Goal: Transaction & Acquisition: Download file/media

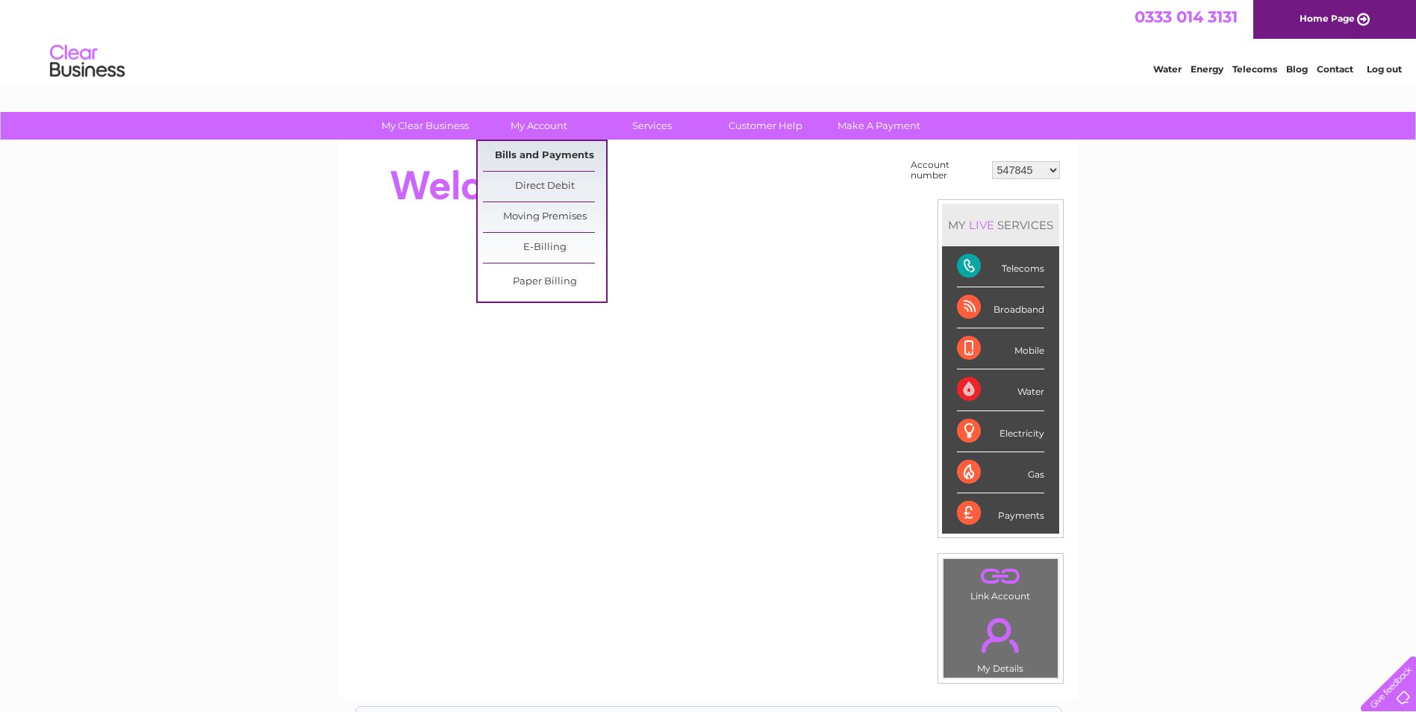
click at [532, 154] on link "Bills and Payments" at bounding box center [544, 156] width 123 height 30
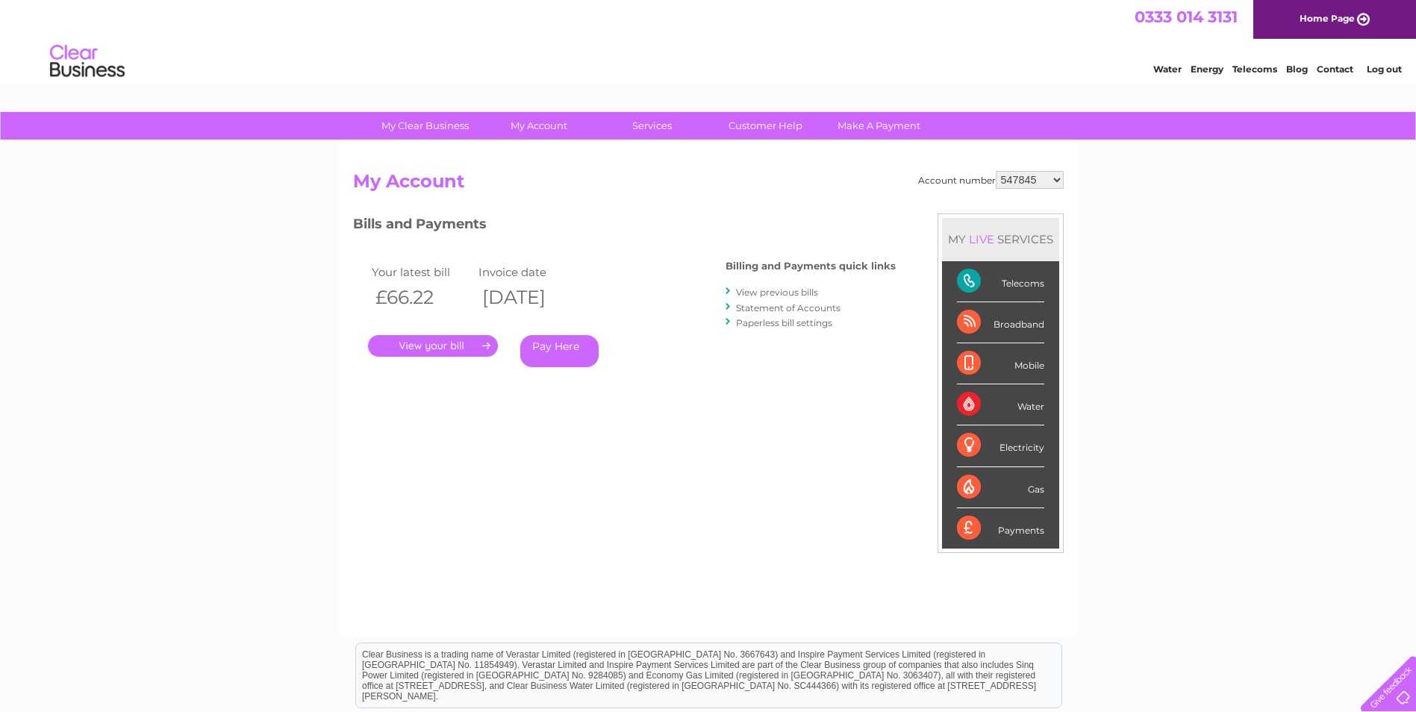
click at [776, 292] on link "View previous bills" at bounding box center [777, 292] width 82 height 11
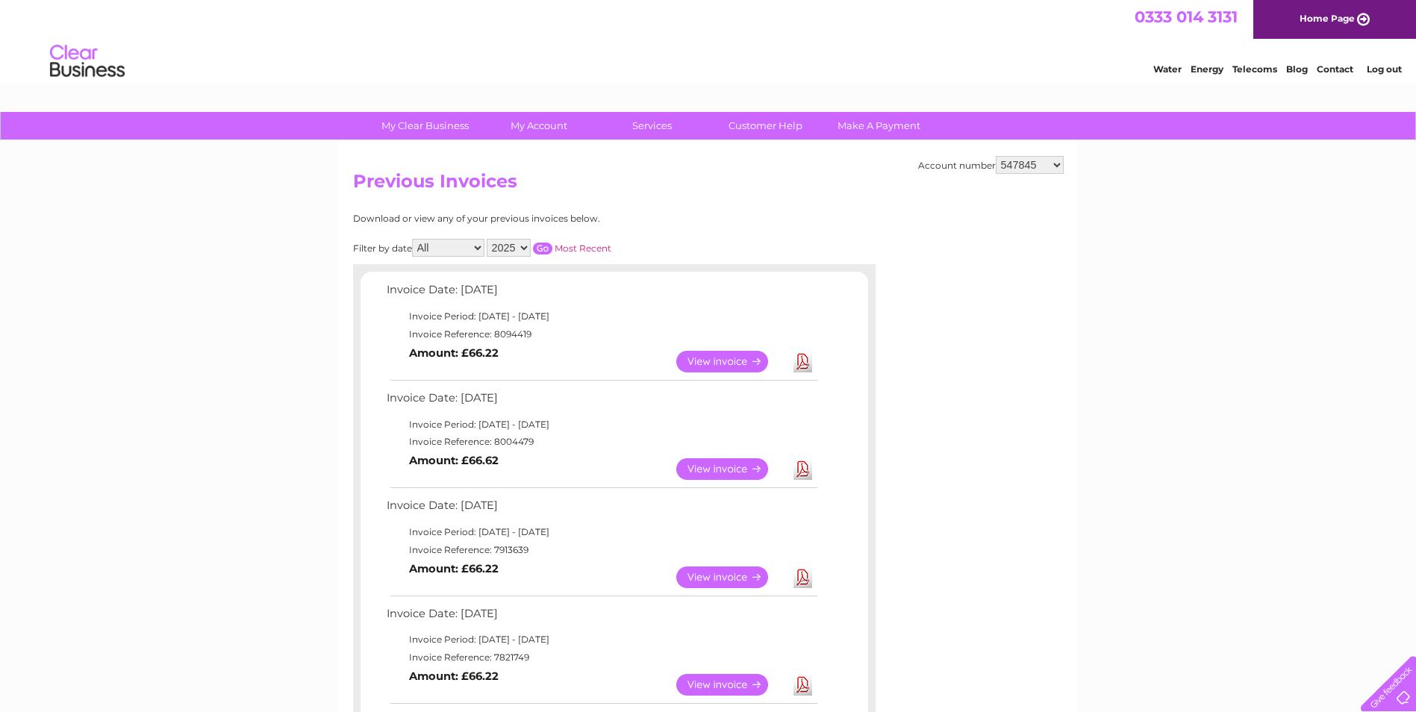
click at [717, 467] on link "View" at bounding box center [731, 469] width 110 height 22
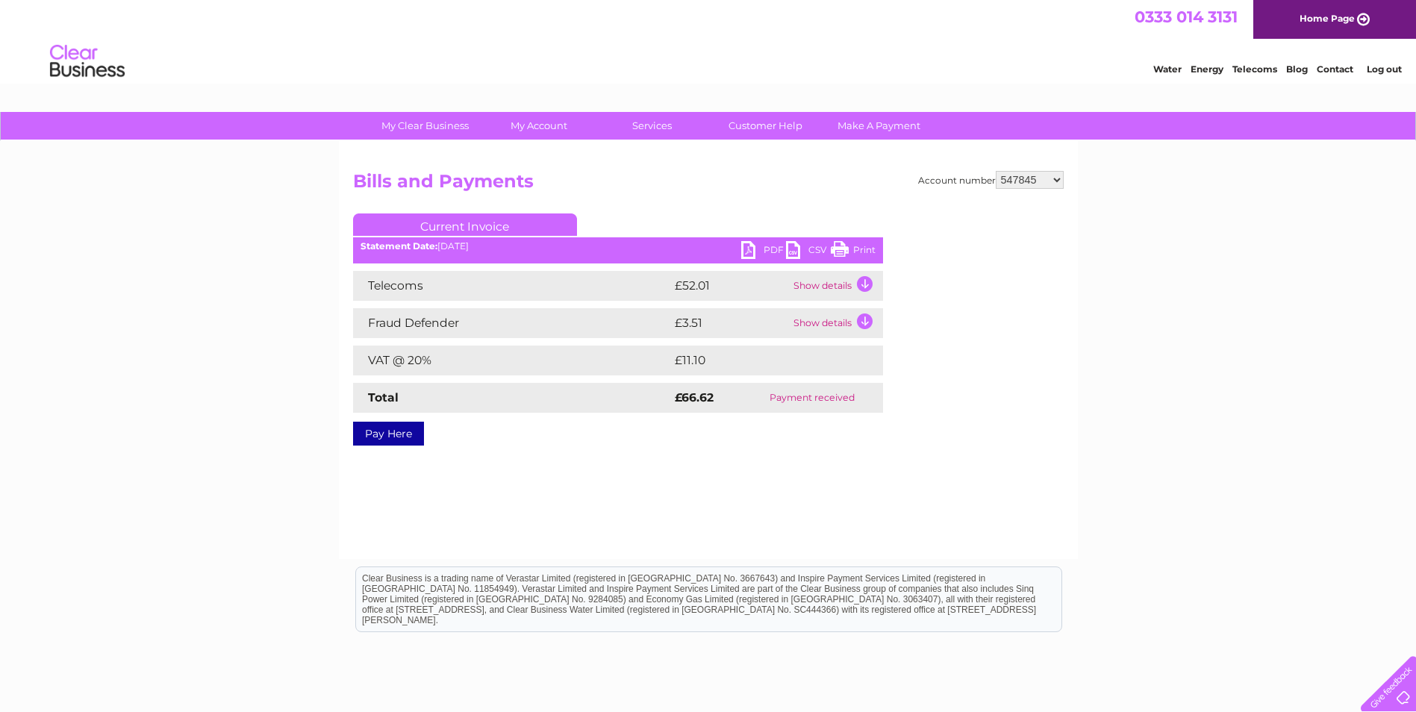
click at [764, 246] on link "PDF" at bounding box center [763, 252] width 45 height 22
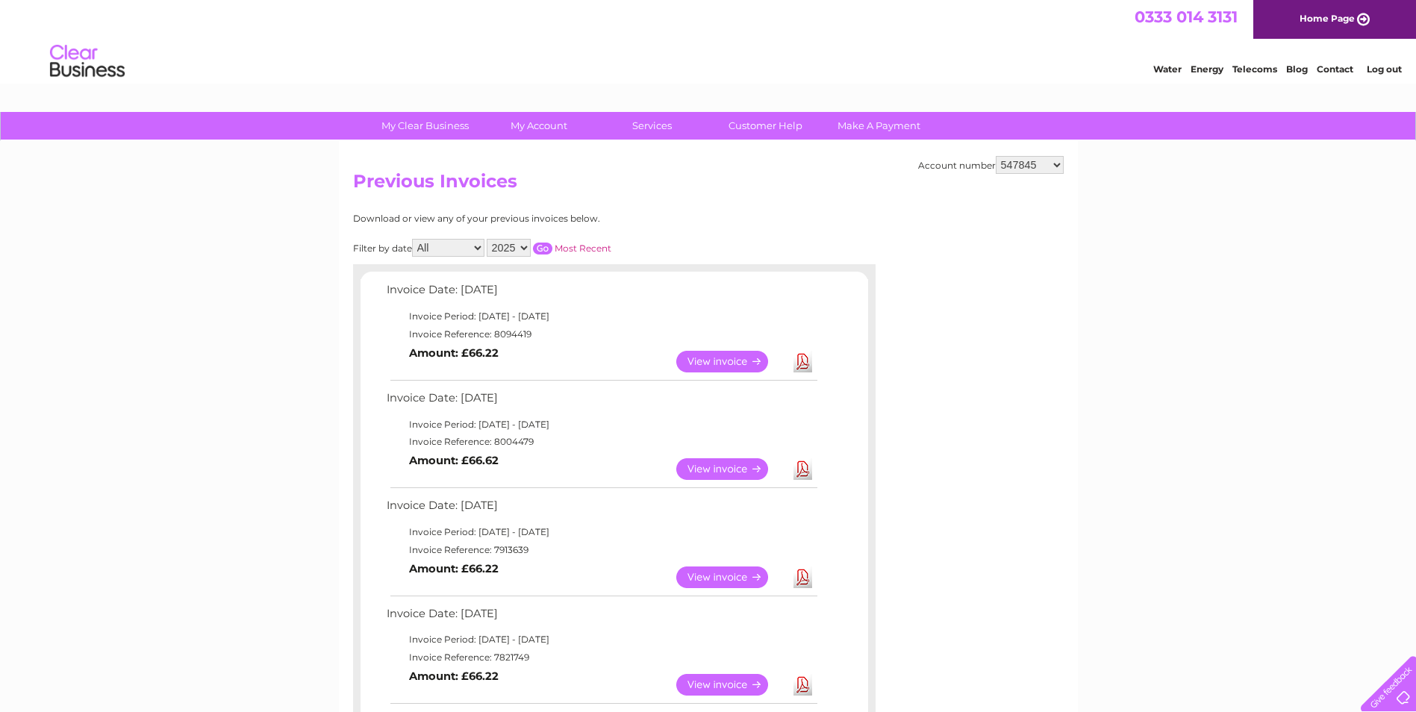
click at [733, 361] on link "View" at bounding box center [731, 362] width 110 height 22
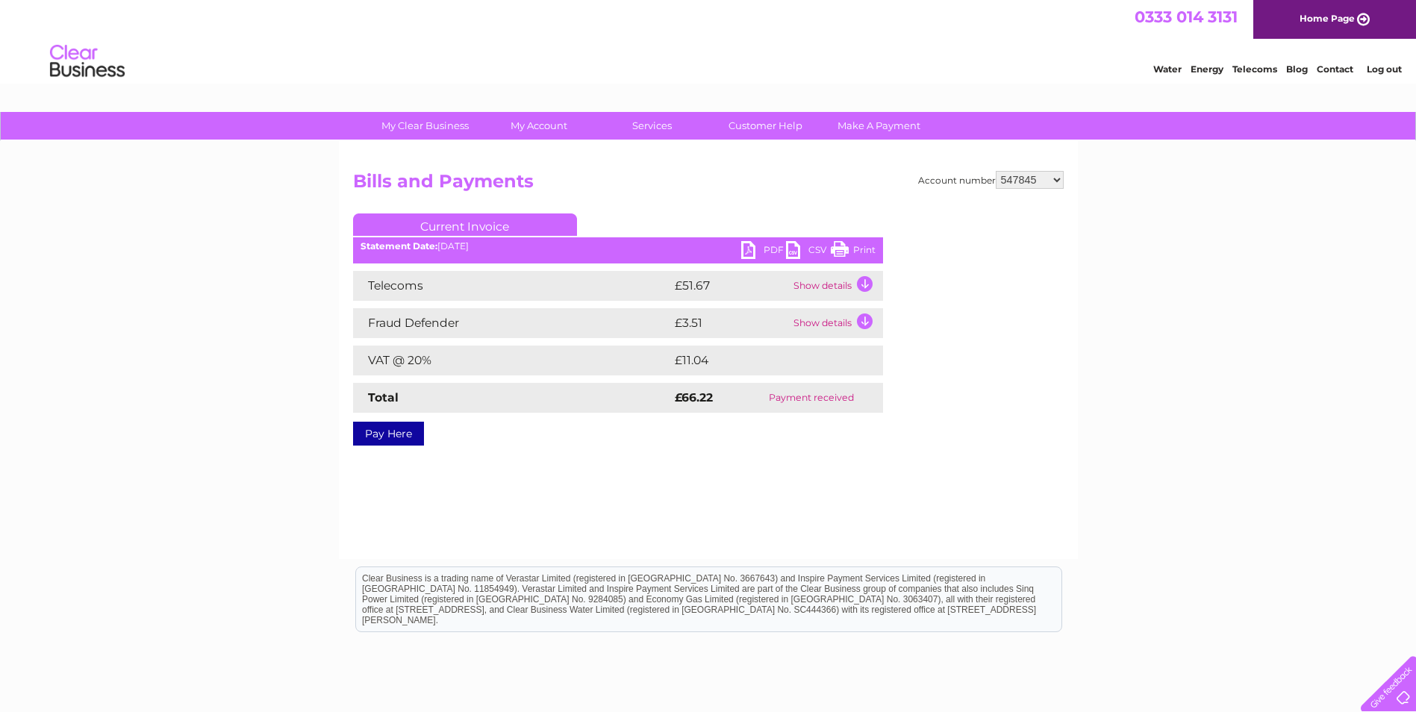
click at [768, 248] on link "PDF" at bounding box center [763, 252] width 45 height 22
